Goal: Information Seeking & Learning: Compare options

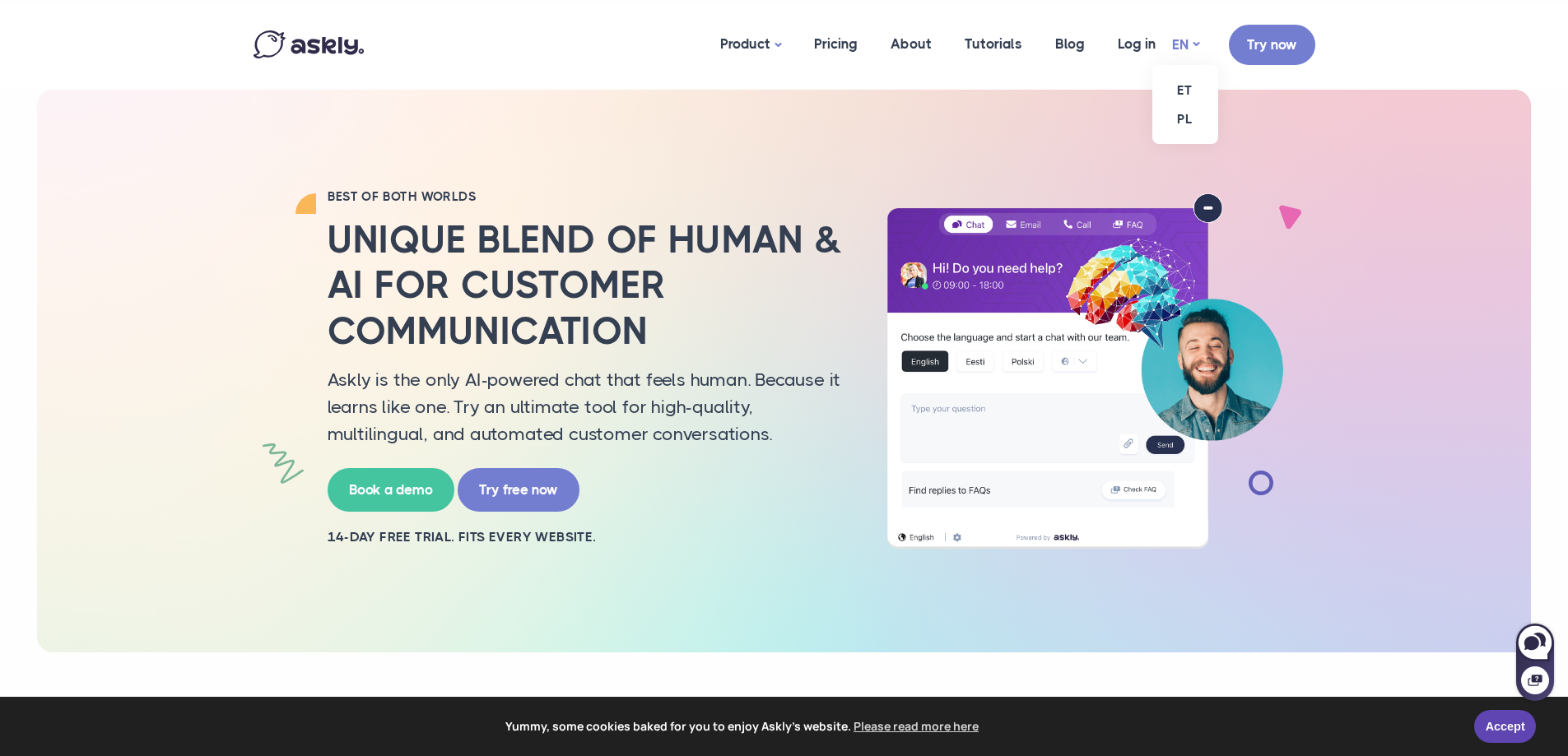
click at [1192, 37] on link "EN" at bounding box center [1185, 45] width 27 height 24
click at [1185, 89] on link "ET" at bounding box center [1185, 90] width 66 height 29
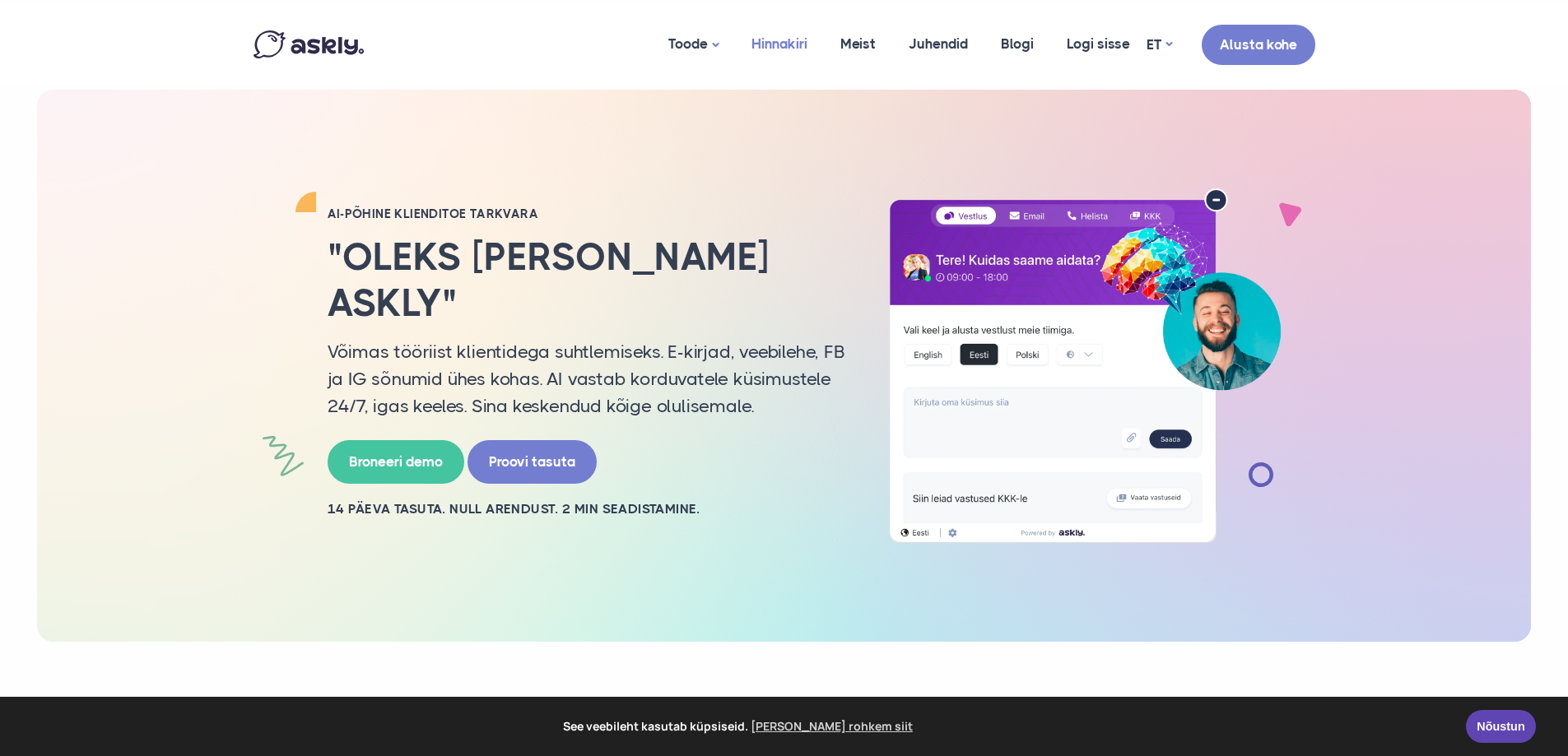
click at [808, 48] on link "Hinnakiri" at bounding box center [779, 44] width 89 height 80
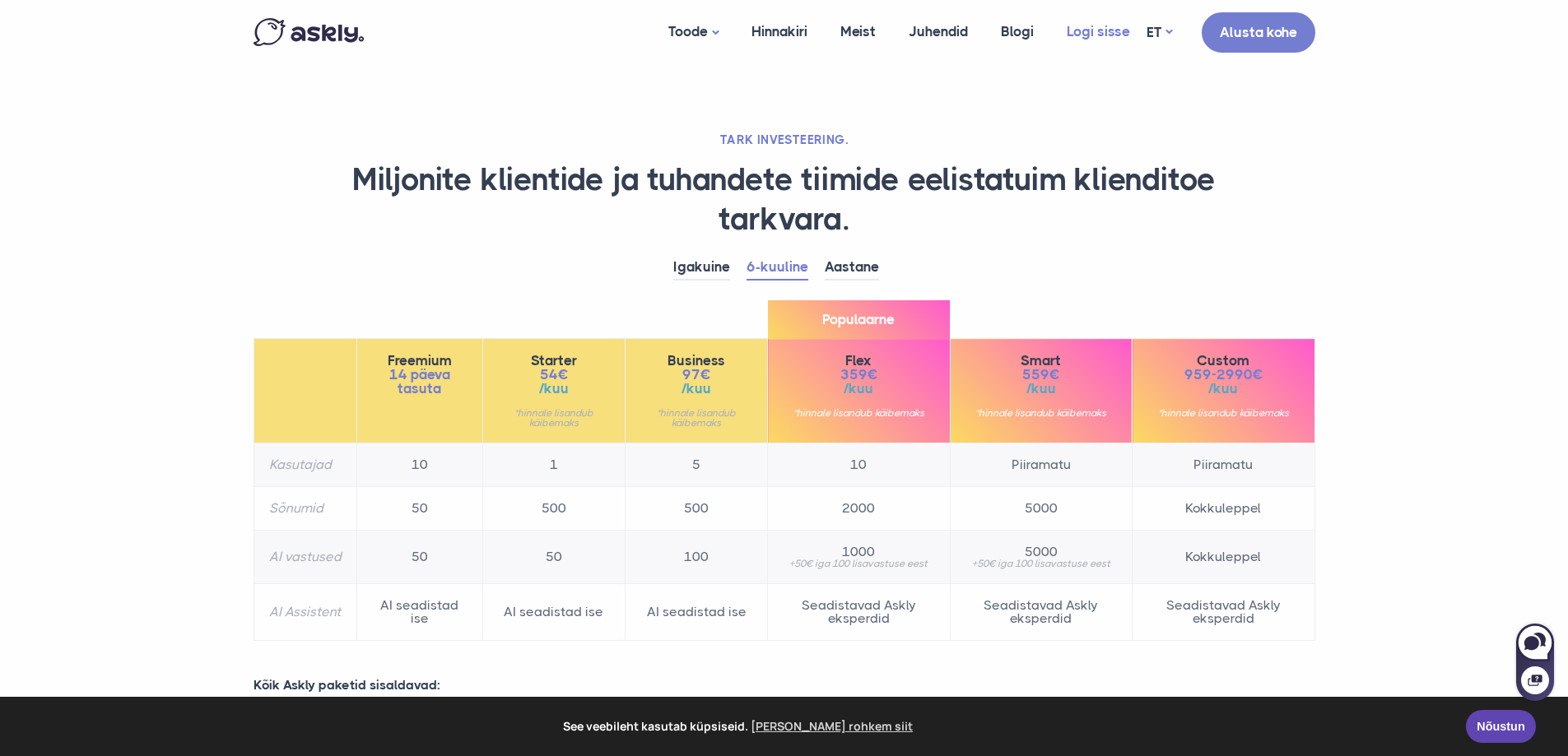
click at [1109, 31] on link "Logi sisse" at bounding box center [1098, 32] width 96 height 63
click at [716, 268] on link "Igakuine" at bounding box center [701, 267] width 56 height 26
click at [780, 266] on link "6-kuuline" at bounding box center [777, 267] width 61 height 26
click at [862, 260] on link "Aastane" at bounding box center [851, 267] width 54 height 26
click at [786, 273] on link "6-kuuline" at bounding box center [777, 267] width 61 height 26
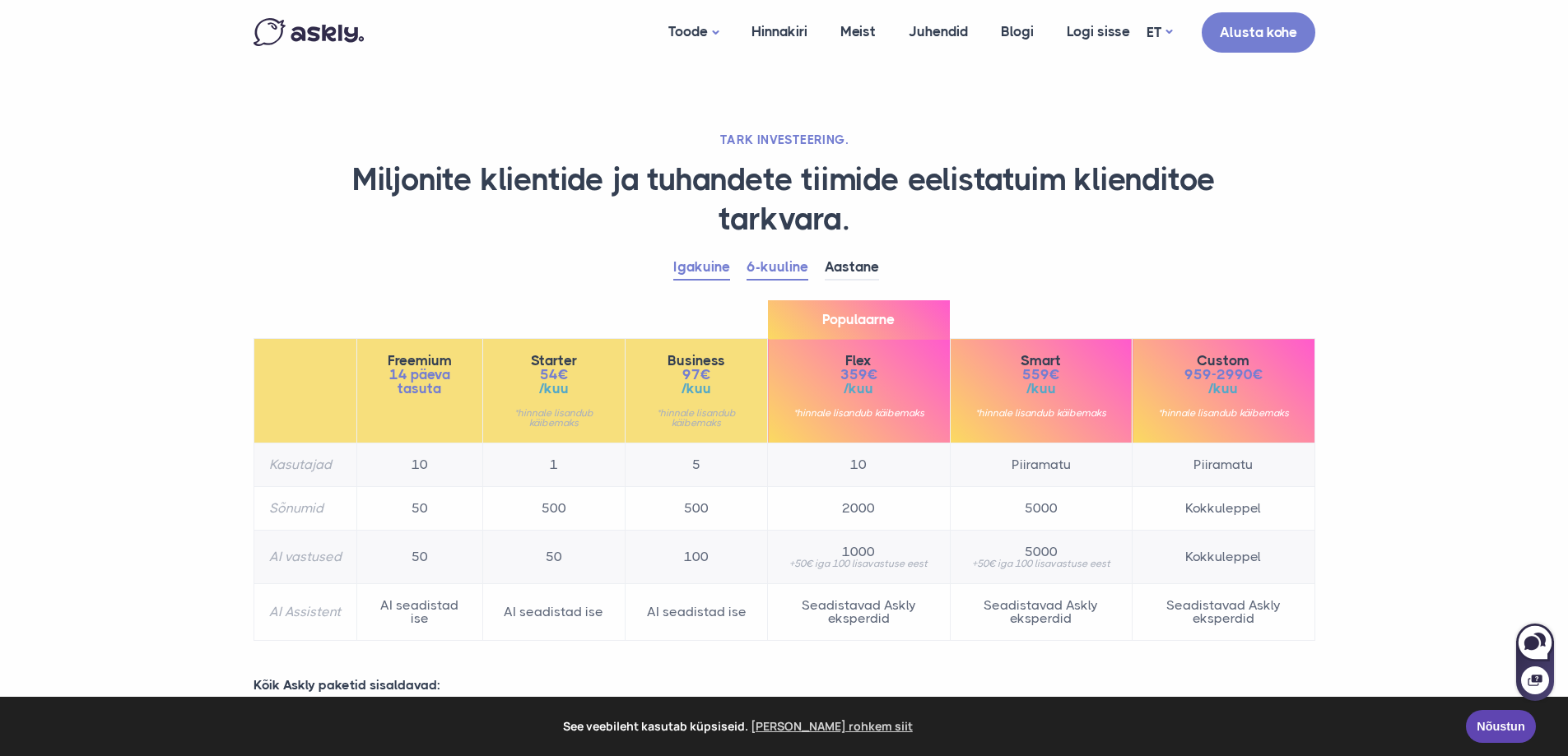
click at [698, 263] on link "Igakuine" at bounding box center [701, 267] width 56 height 26
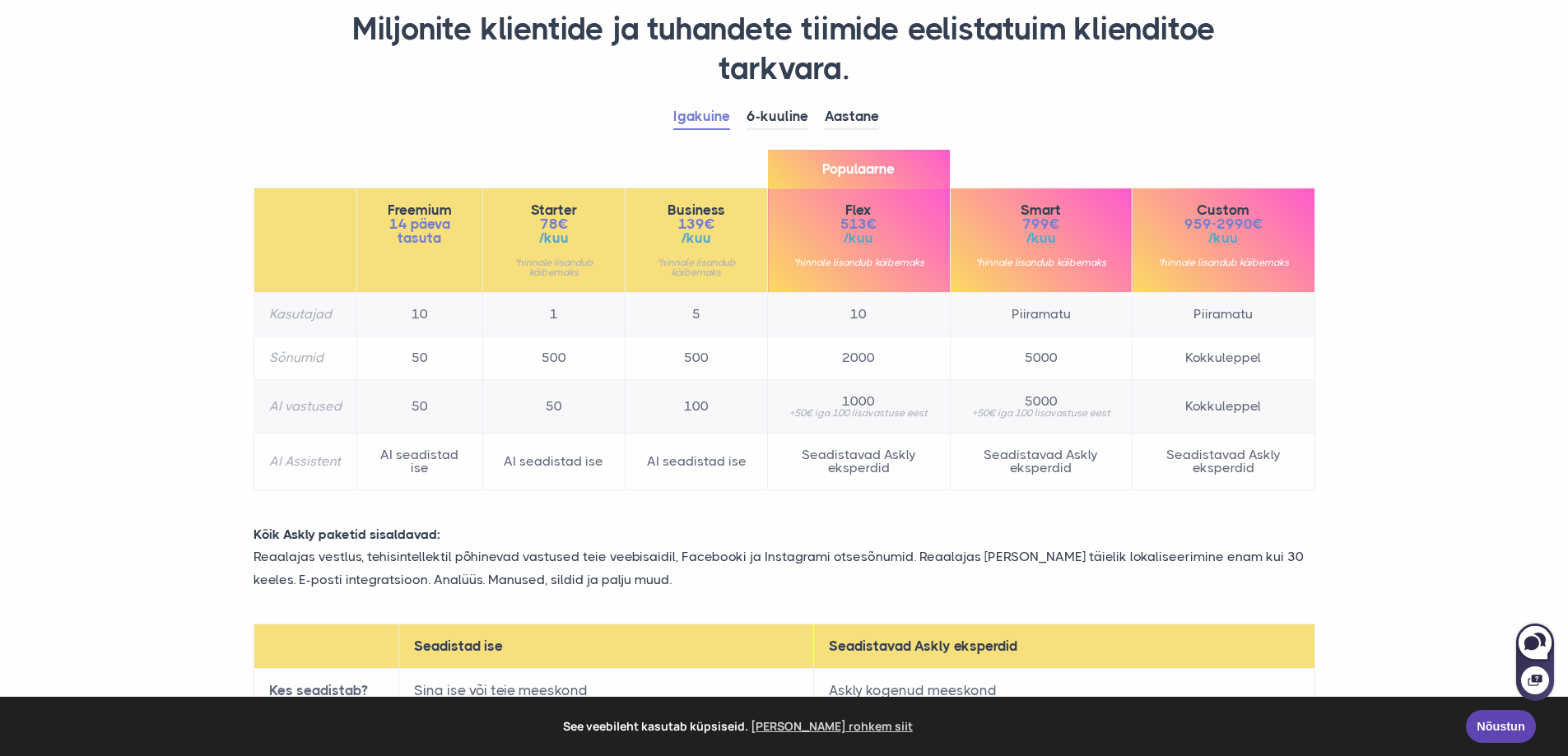
scroll to position [164, 0]
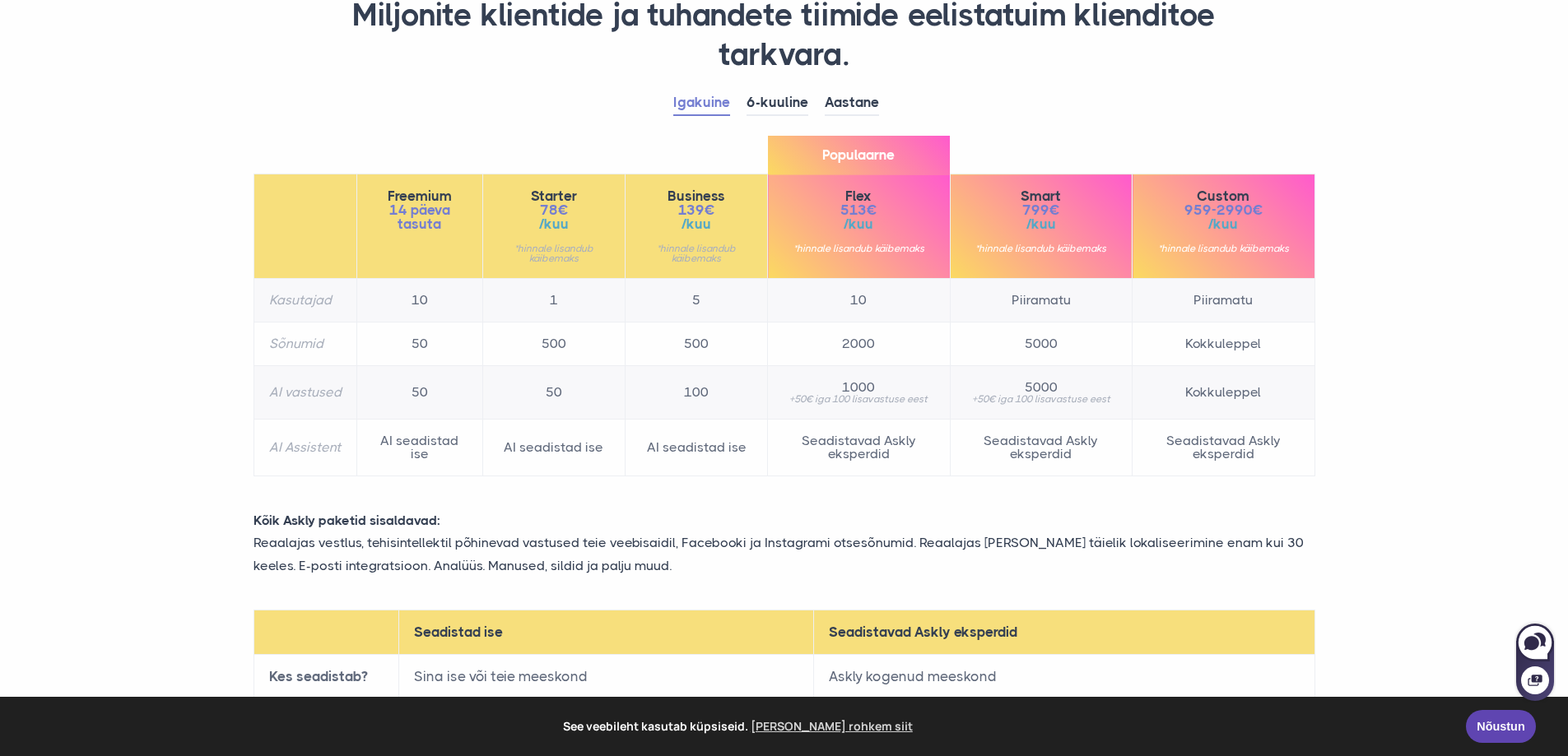
click at [809, 100] on li "6-kuuline" at bounding box center [785, 103] width 78 height 25
click at [802, 102] on link "6-kuuline" at bounding box center [777, 103] width 61 height 26
click at [853, 104] on link "Aastane" at bounding box center [851, 103] width 54 height 26
click at [787, 97] on link "6-kuuline" at bounding box center [777, 103] width 61 height 26
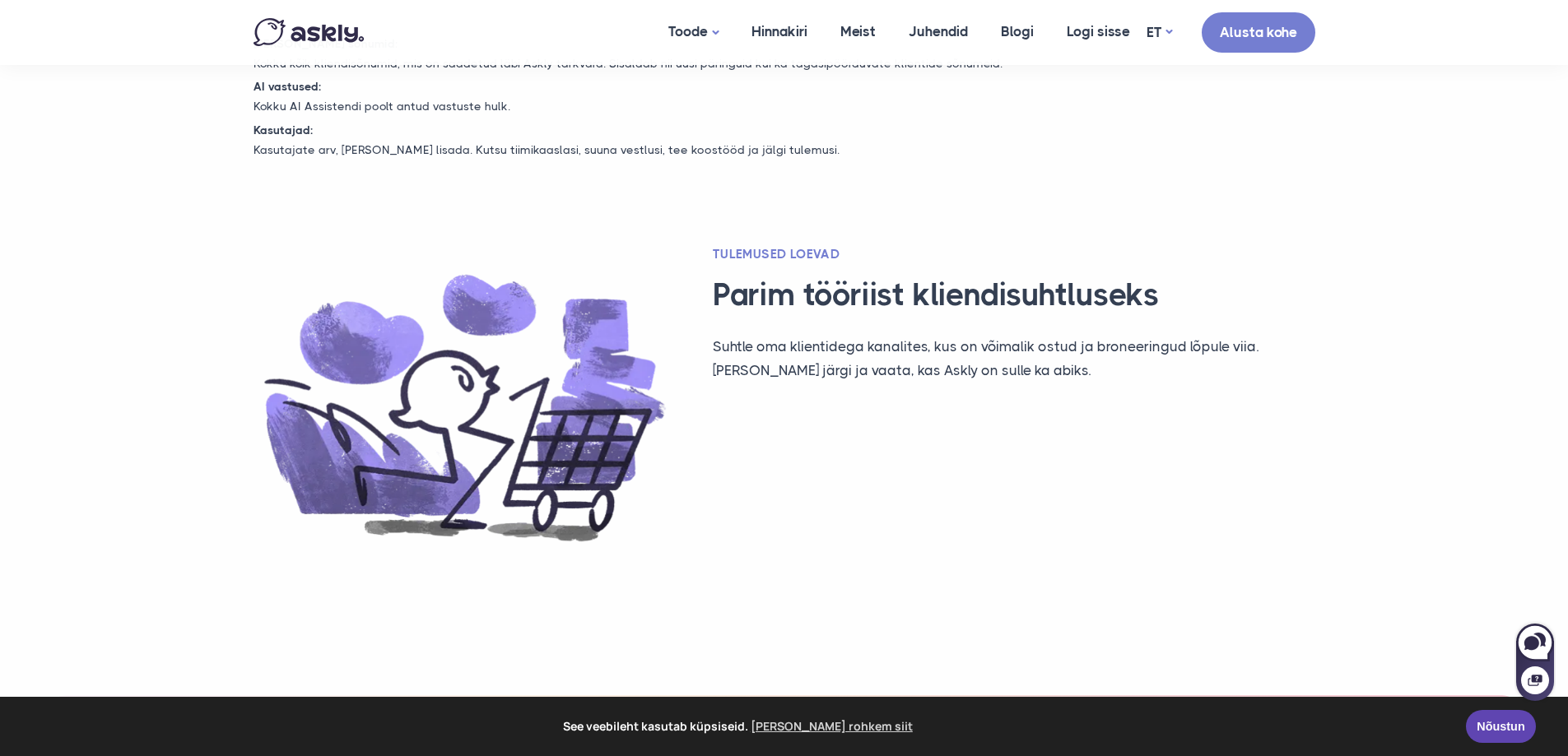
scroll to position [1070, 0]
